Goal: Complete application form

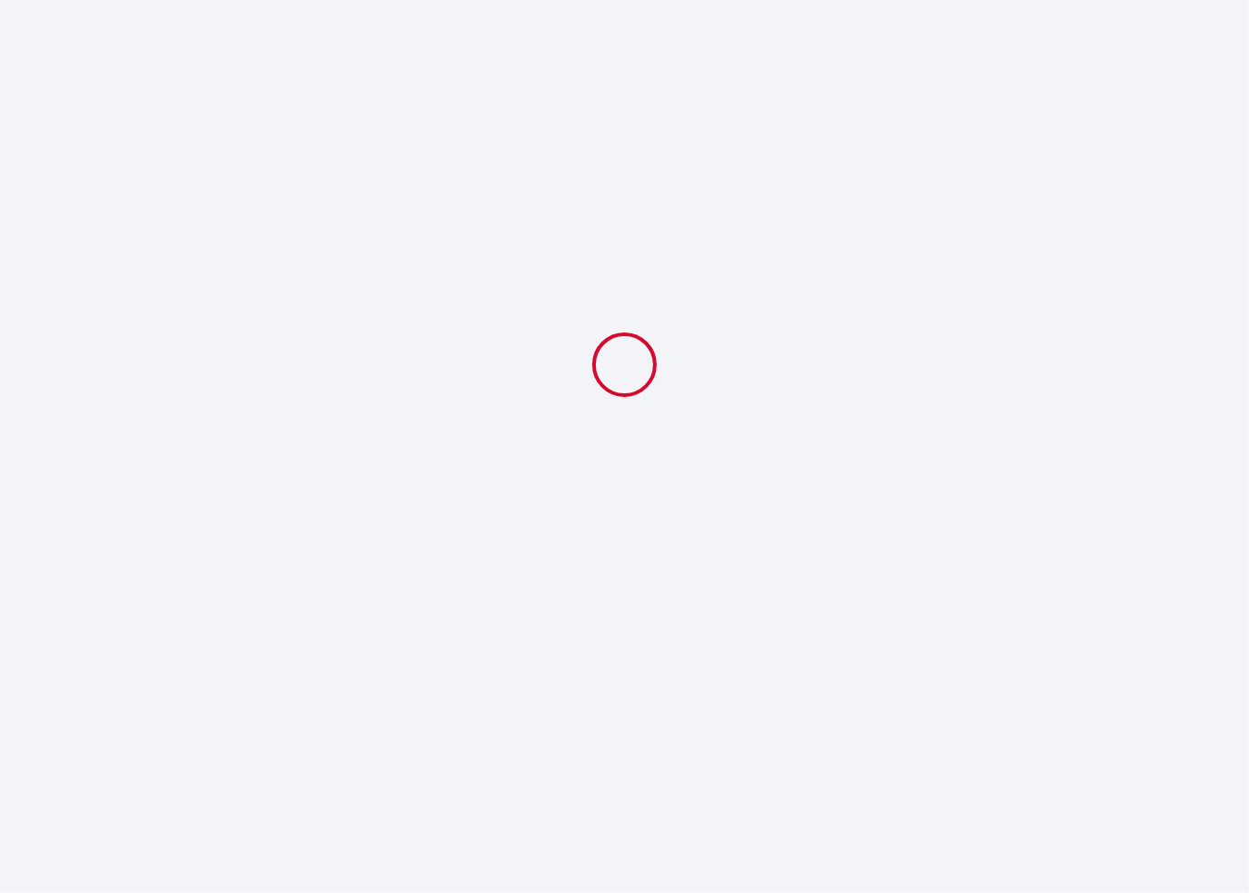
select select
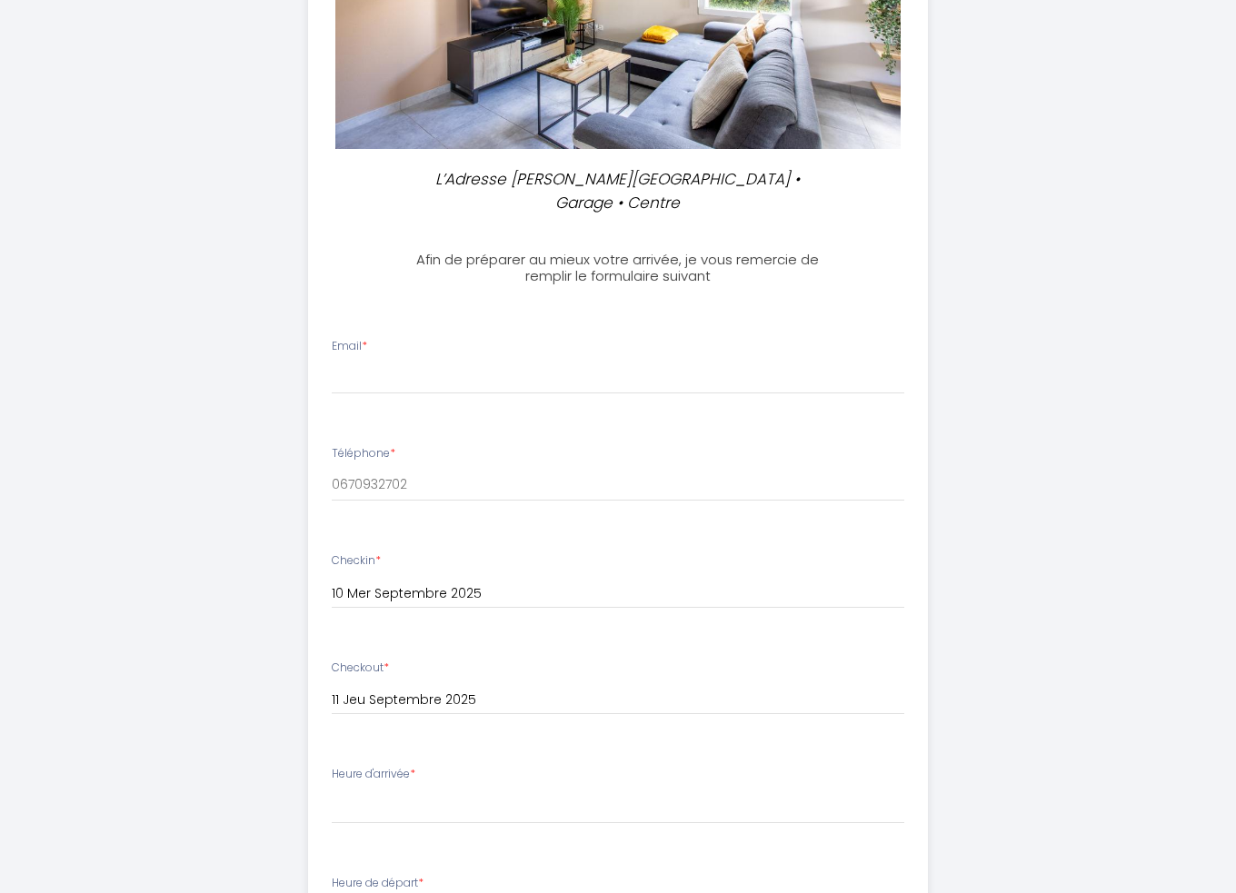
scroll to position [363, 0]
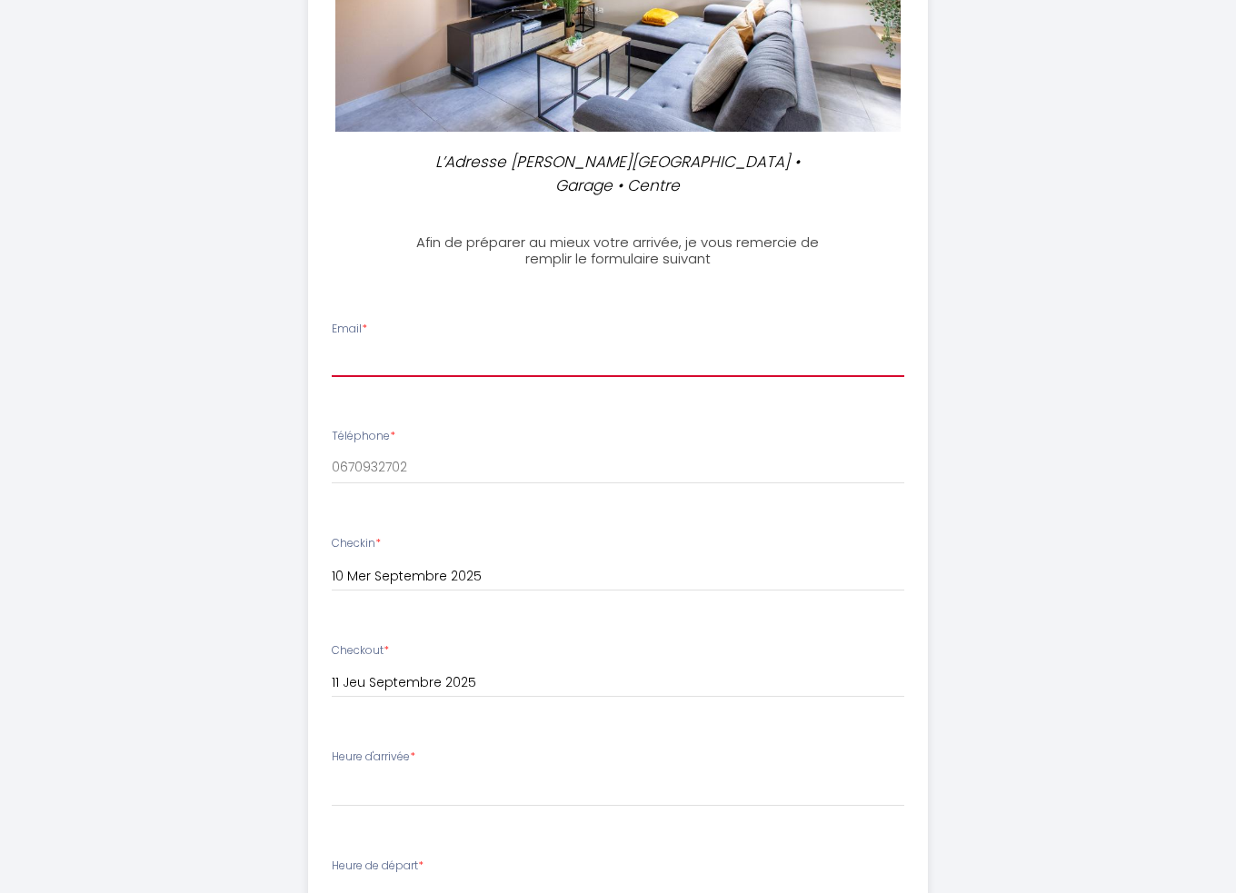
click at [394, 368] on input "Email *" at bounding box center [618, 360] width 573 height 33
click at [403, 363] on input "[PERSON_NAME][EMAIL_ADDRESS][DOMAIN_NAME]" at bounding box center [618, 360] width 573 height 33
type input "[PERSON_NAME][EMAIL_ADDRESS][DOMAIN_NAME]"
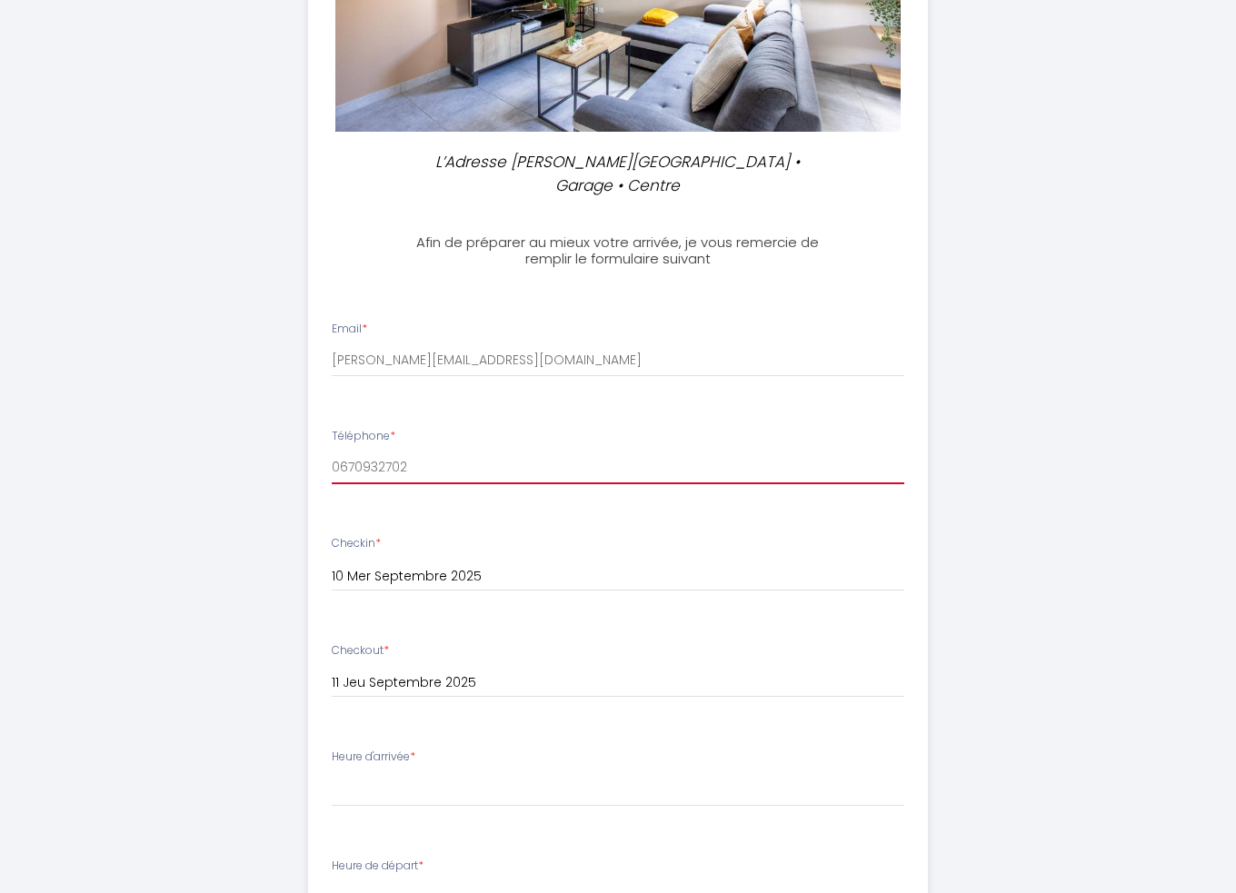
click at [437, 472] on input "0670932702" at bounding box center [618, 468] width 573 height 33
click at [414, 462] on input "0670932702" at bounding box center [618, 468] width 573 height 33
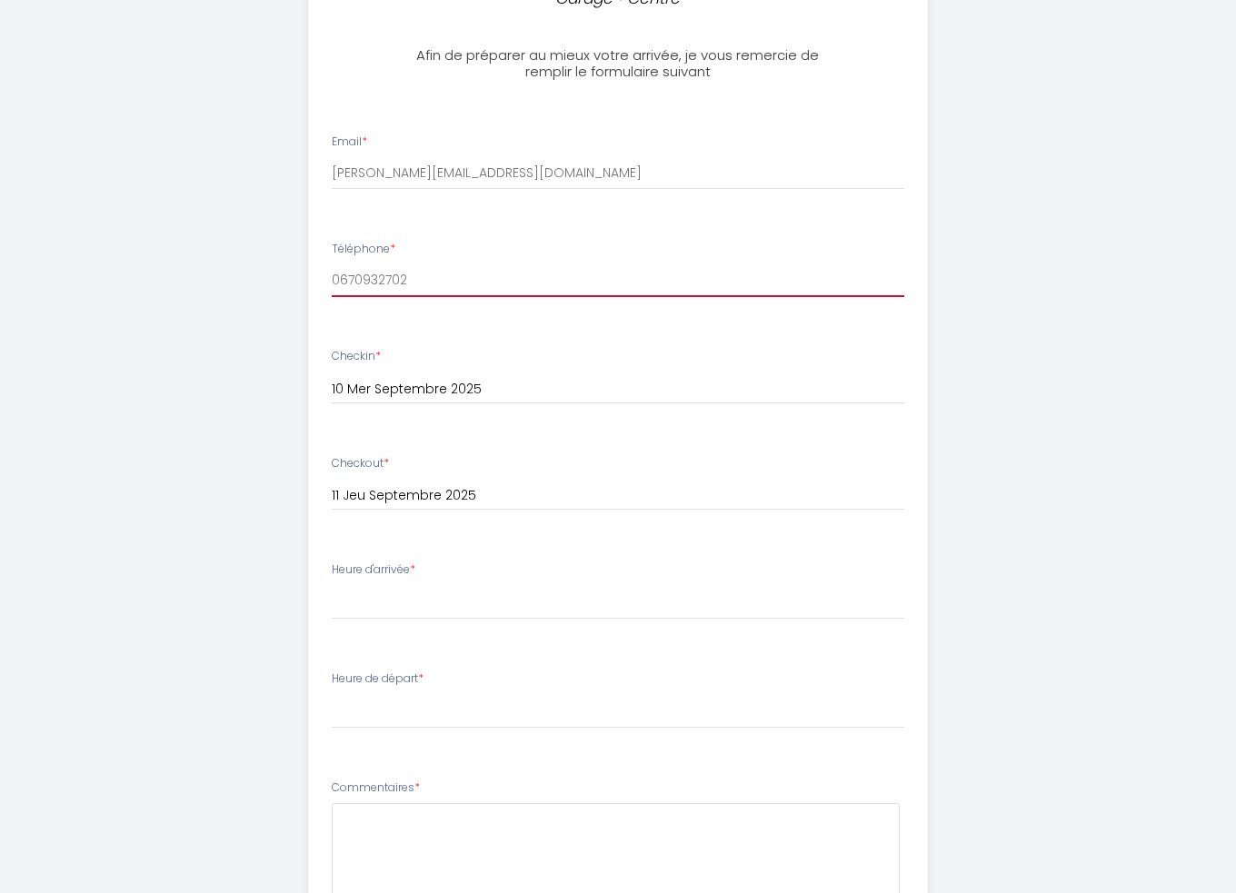
scroll to position [636, 0]
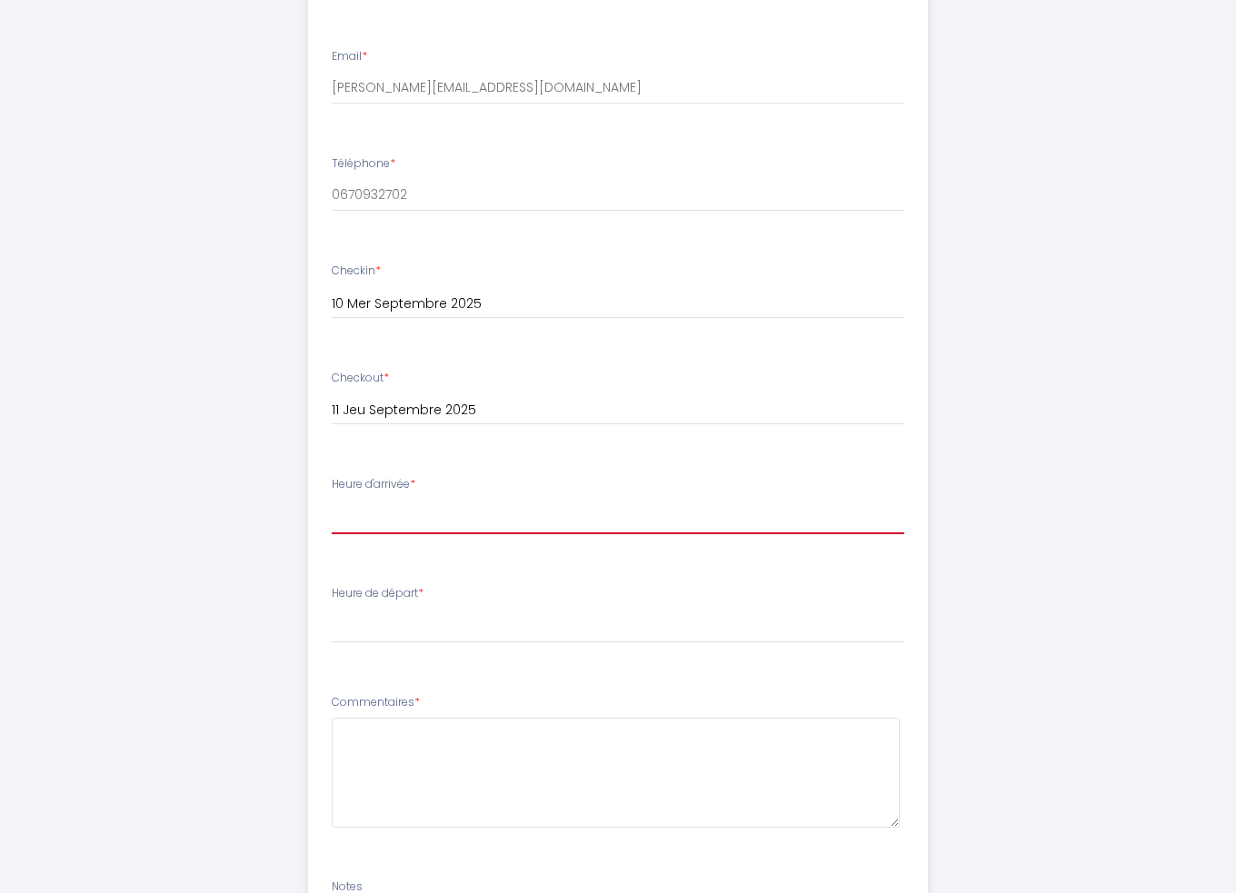
click at [414, 523] on select "17:00 17:30 18:00 18:30 19:00 19:30 20:00 20:30 21:00 21:30 22:00 22:30 23:00 2…" at bounding box center [618, 517] width 573 height 35
select select "17:00"
click at [332, 500] on select "17:00 17:30 18:00 18:30 19:00 19:30 20:00 20:30 21:00 21:30 22:00 22:30 23:00 2…" at bounding box center [618, 517] width 573 height 35
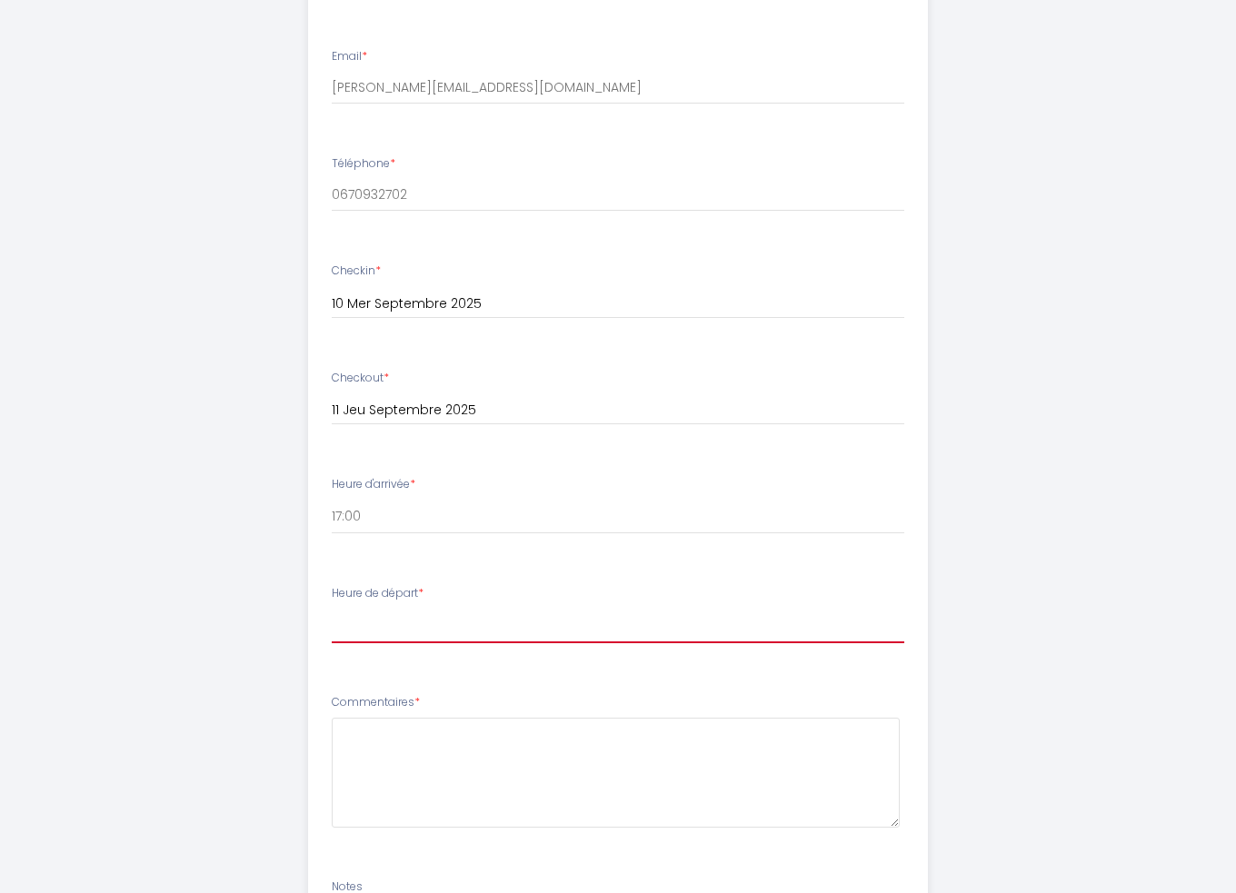
click at [411, 627] on select "00:00 00:30 01:00 01:30 02:00 02:30 03:00 03:30 04:00 04:30 05:00 05:30 06:00 0…" at bounding box center [618, 626] width 573 height 35
select select "11:00"
click at [332, 609] on select "00:00 00:30 01:00 01:30 02:00 02:30 03:00 03:30 04:00 04:30 05:00 05:30 06:00 0…" at bounding box center [618, 626] width 573 height 35
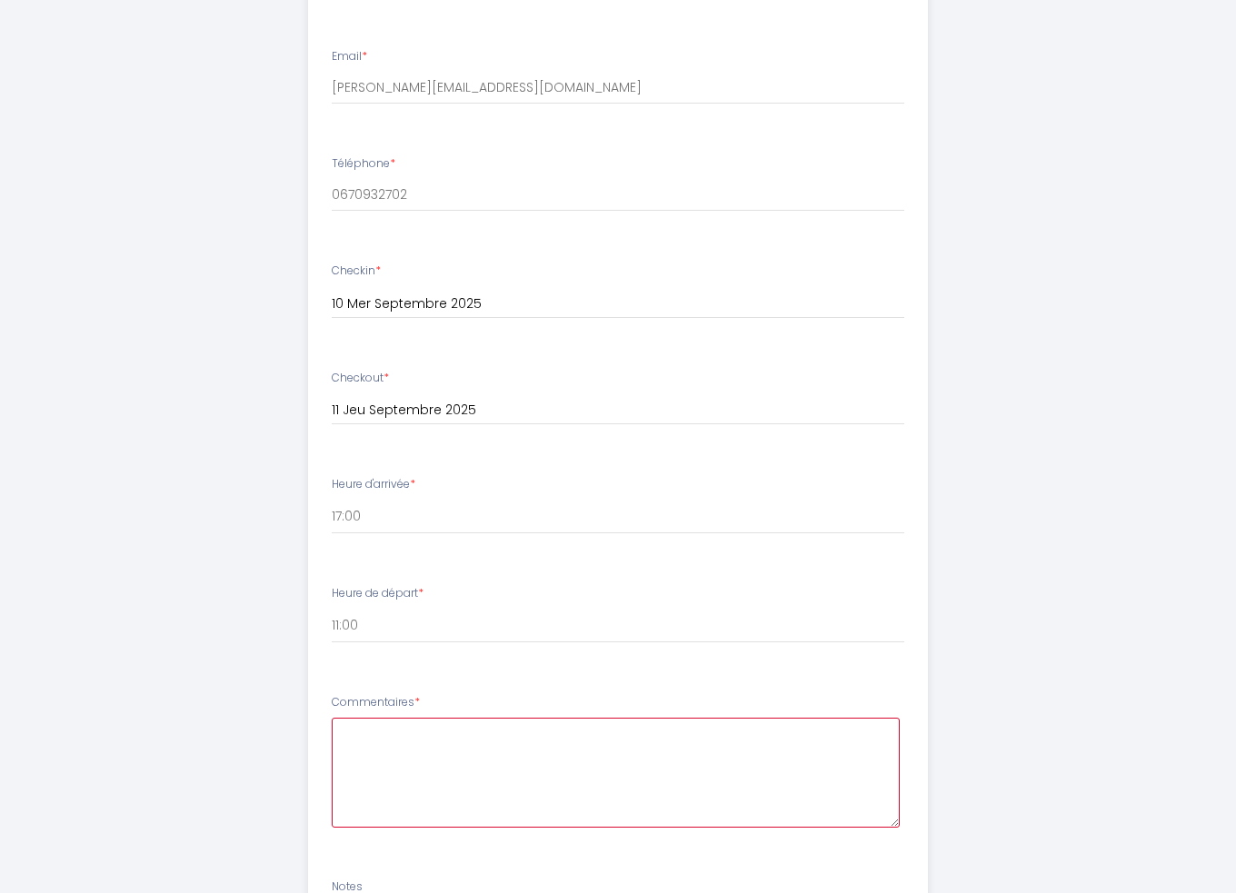
click at [429, 726] on textarea at bounding box center [616, 773] width 569 height 110
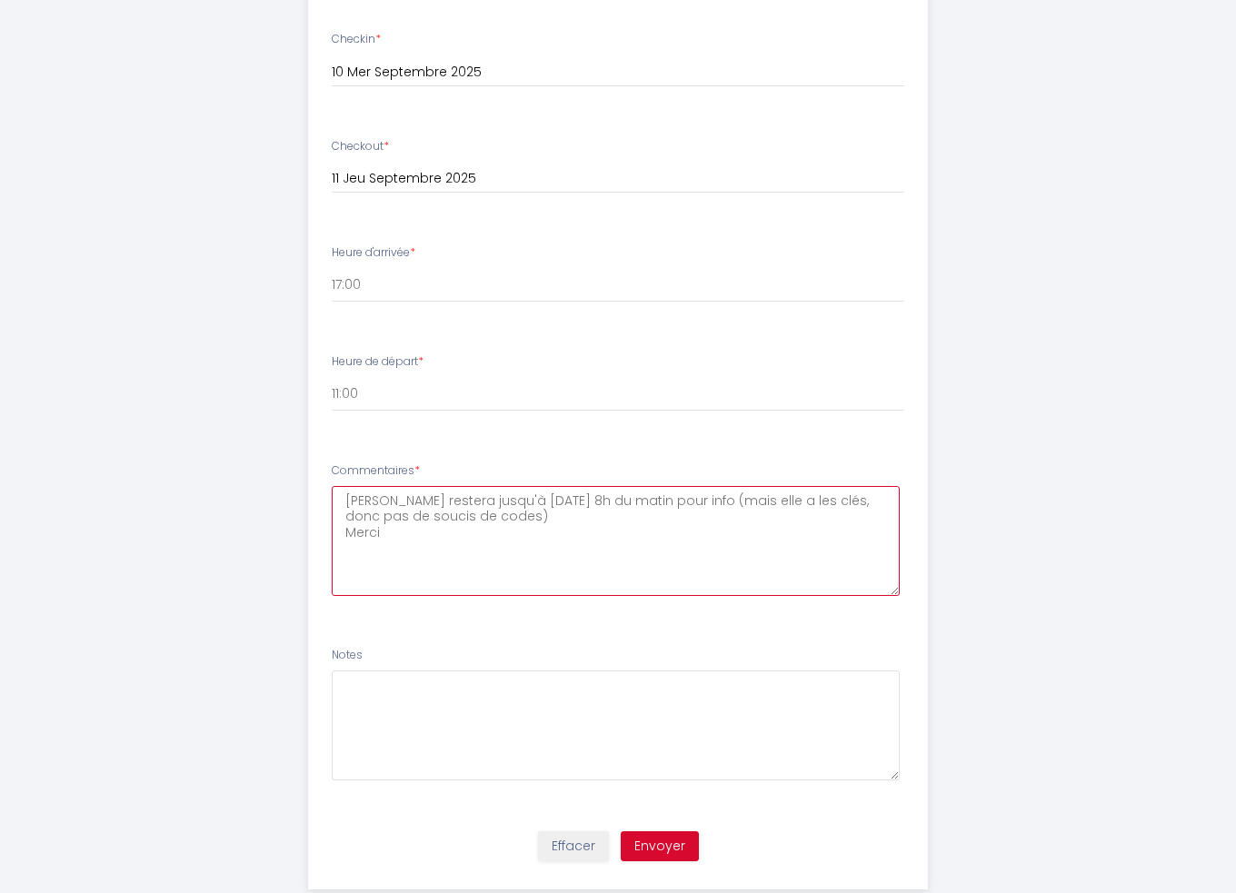
scroll to position [909, 0]
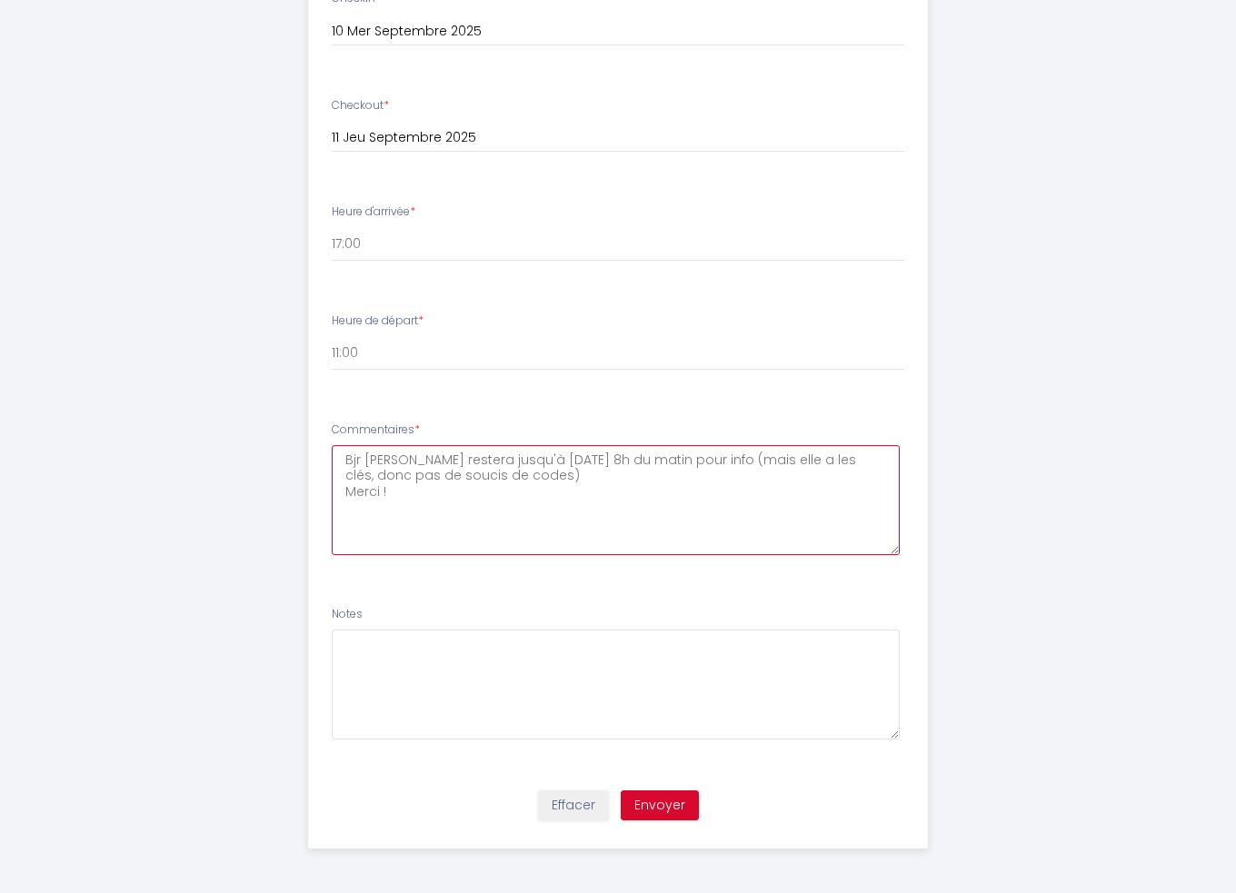
type textarea "Bjr [PERSON_NAME] restera jusqu'à [DATE] 8h du matin pour info (mais elle a les…"
click at [641, 802] on button "Envoyer" at bounding box center [660, 806] width 78 height 31
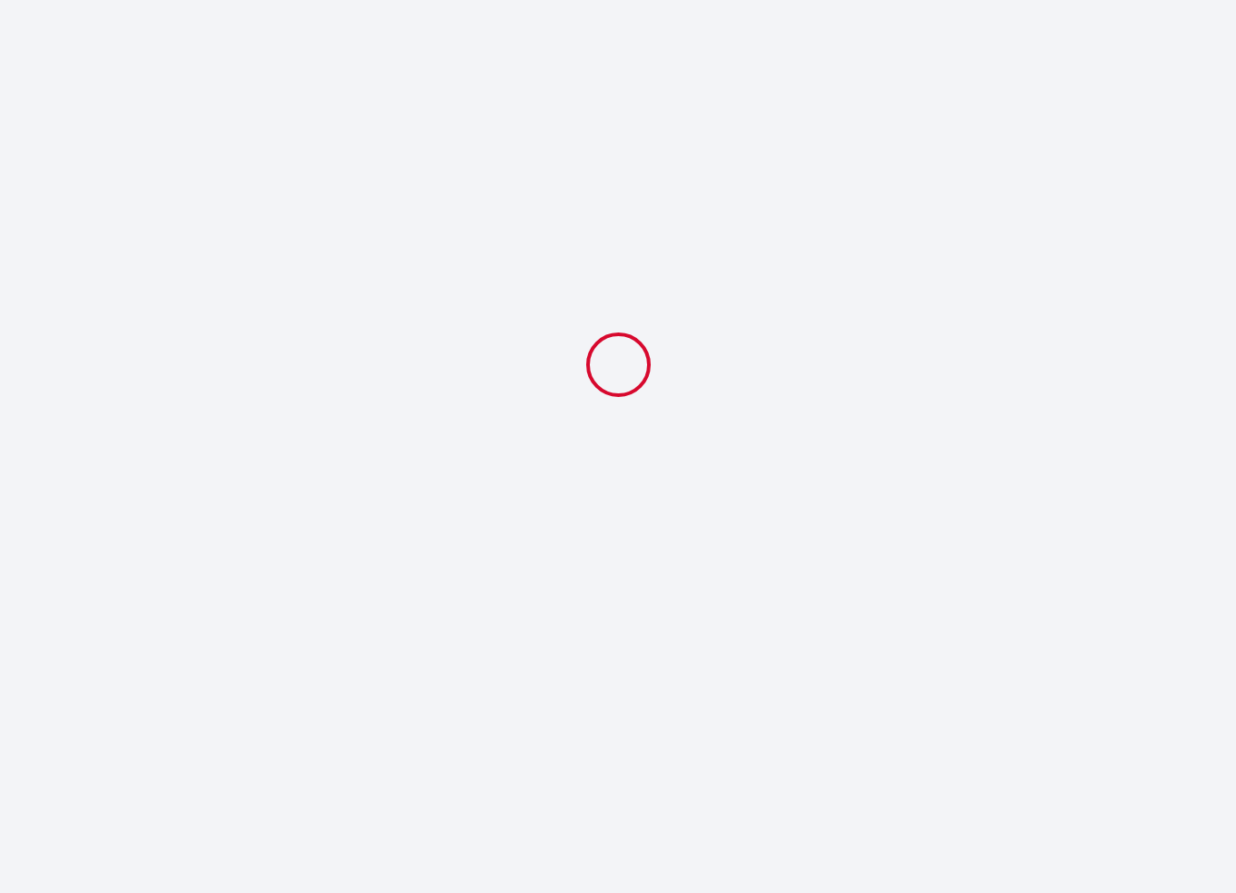
scroll to position [0, 0]
select select "11:00"
